Goal: Task Accomplishment & Management: Manage account settings

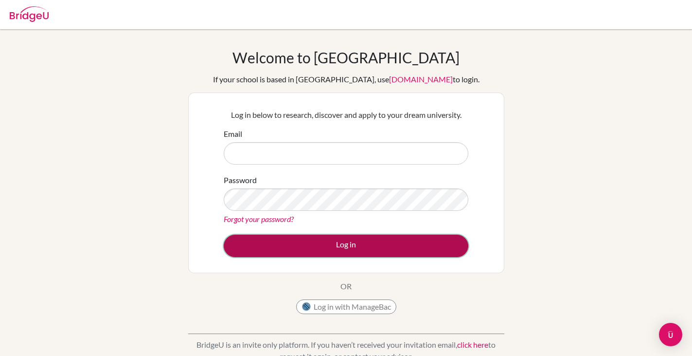
click at [330, 248] on button "Log in" at bounding box center [346, 245] width 245 height 22
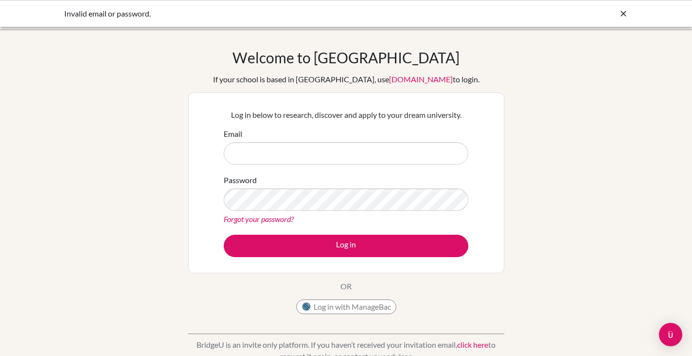
click at [616, 12] on div "Invalid email or password." at bounding box center [346, 14] width 564 height 12
click at [623, 13] on icon at bounding box center [624, 14] width 10 height 10
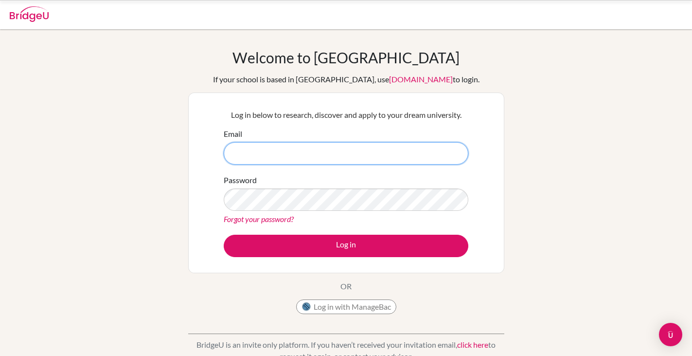
click at [291, 148] on input "Email" at bounding box center [346, 153] width 245 height 22
type input "[EMAIL_ADDRESS][DOMAIN_NAME]"
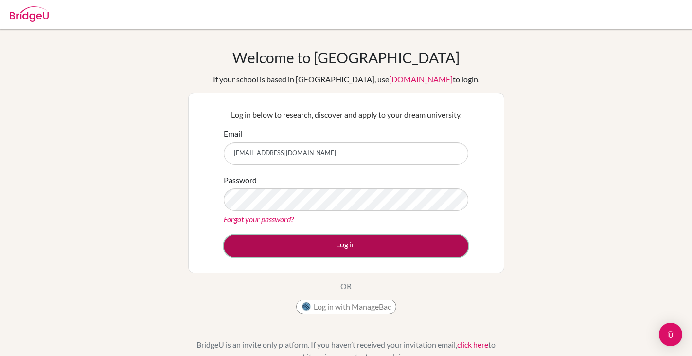
click at [243, 245] on button "Log in" at bounding box center [346, 245] width 245 height 22
